Goal: Task Accomplishment & Management: Complete application form

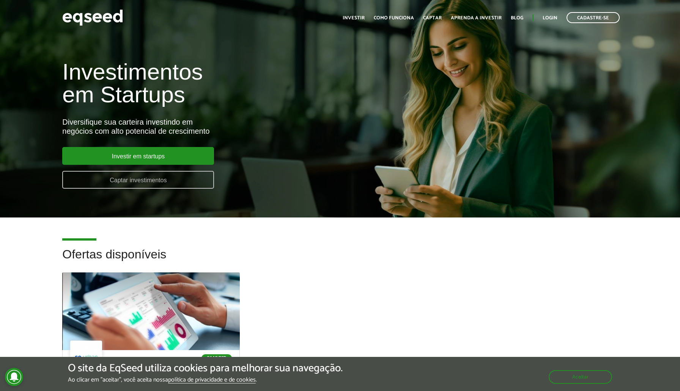
click at [137, 185] on link "Captar investimentos" at bounding box center [138, 180] width 152 height 18
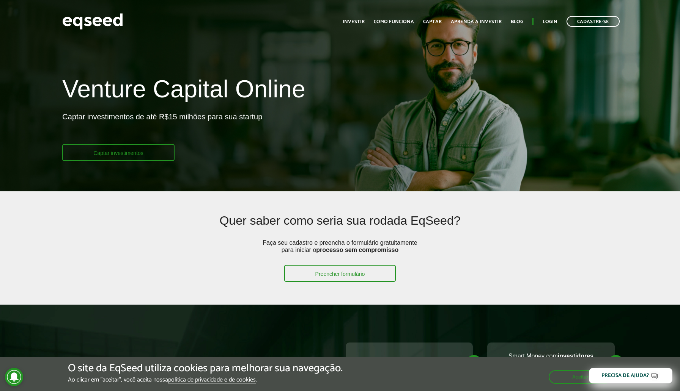
click at [136, 155] on link "Captar investimentos" at bounding box center [118, 152] width 112 height 17
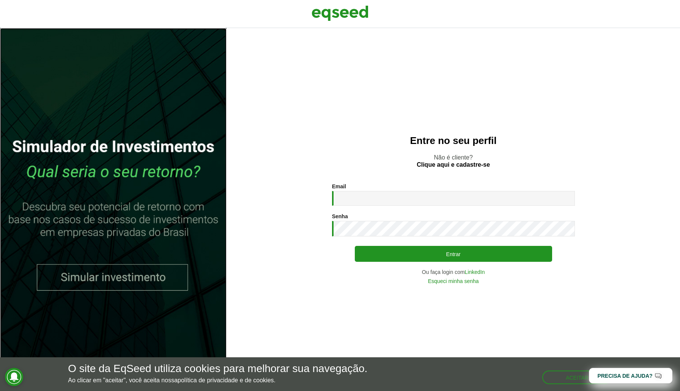
click at [154, 282] on link at bounding box center [113, 209] width 226 height 363
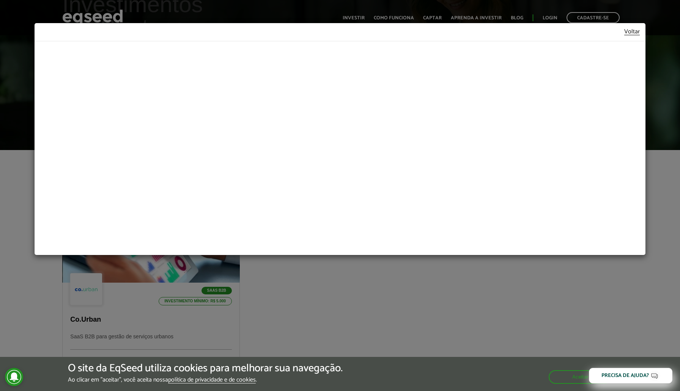
scroll to position [83, 0]
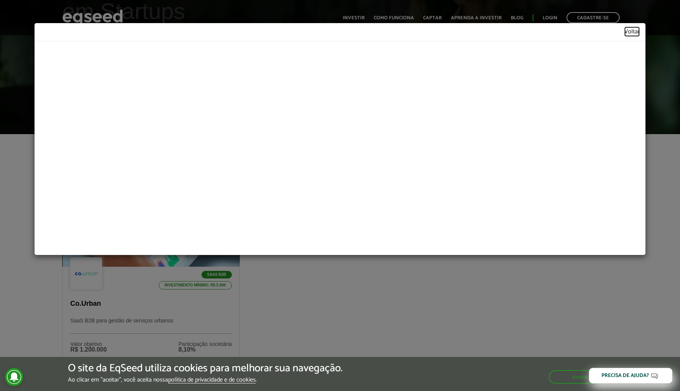
click at [630, 31] on link "Voltar" at bounding box center [632, 32] width 16 height 6
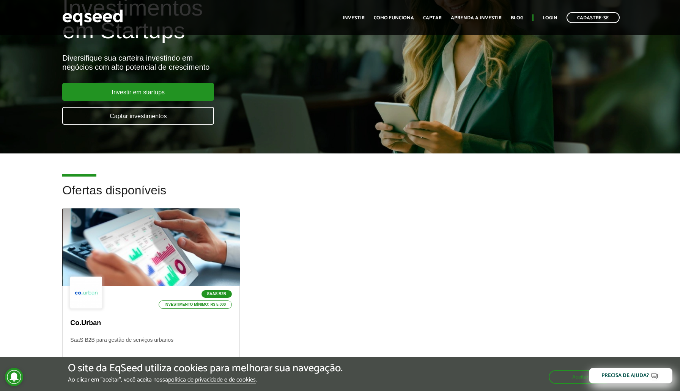
scroll to position [0, 0]
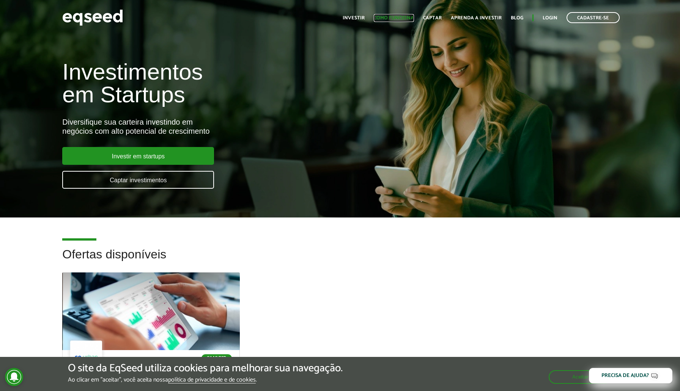
click at [400, 18] on link "Como funciona" at bounding box center [394, 18] width 40 height 5
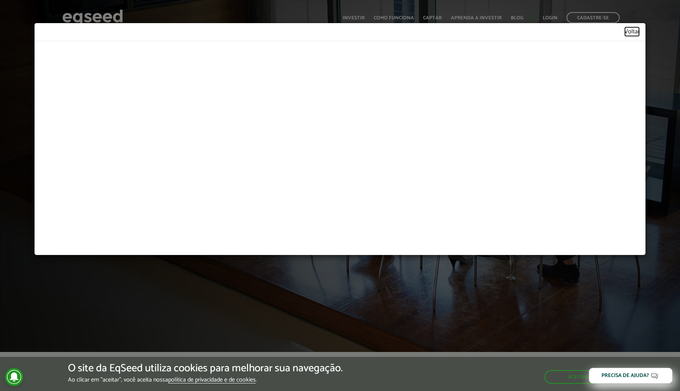
click at [637, 32] on link "Voltar" at bounding box center [632, 32] width 16 height 6
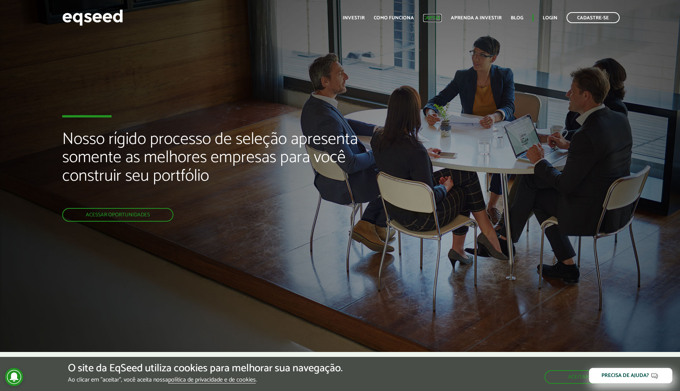
click at [433, 18] on link "Captar" at bounding box center [432, 18] width 19 height 5
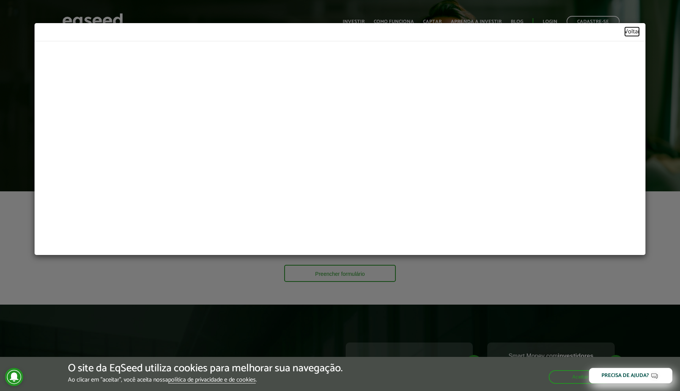
click at [628, 33] on link "Voltar" at bounding box center [632, 32] width 16 height 6
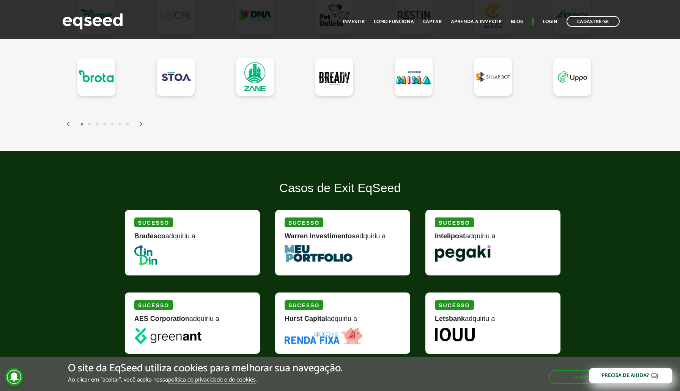
scroll to position [751, 0]
